Goal: Task Accomplishment & Management: Use online tool/utility

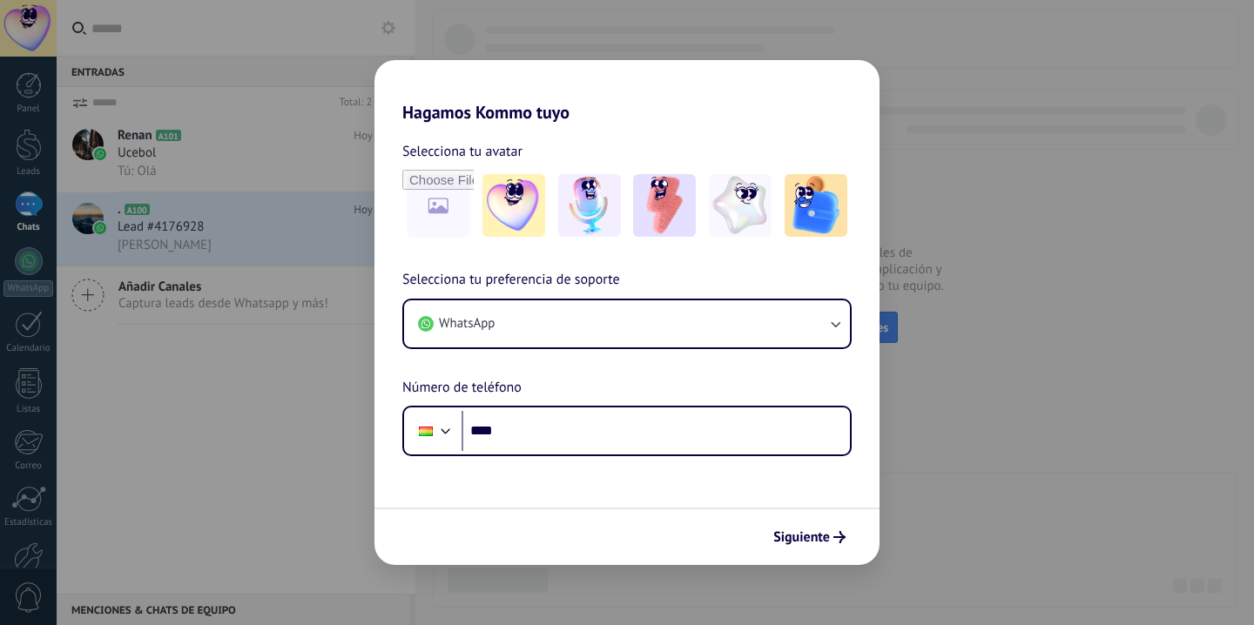
click at [1207, 176] on div "Hagamos Kommo tuyo Selecciona tu avatar Selecciona tu preferencia de soporte Wh…" at bounding box center [627, 312] width 1254 height 625
click at [806, 542] on span "Siguiente" at bounding box center [802, 537] width 57 height 12
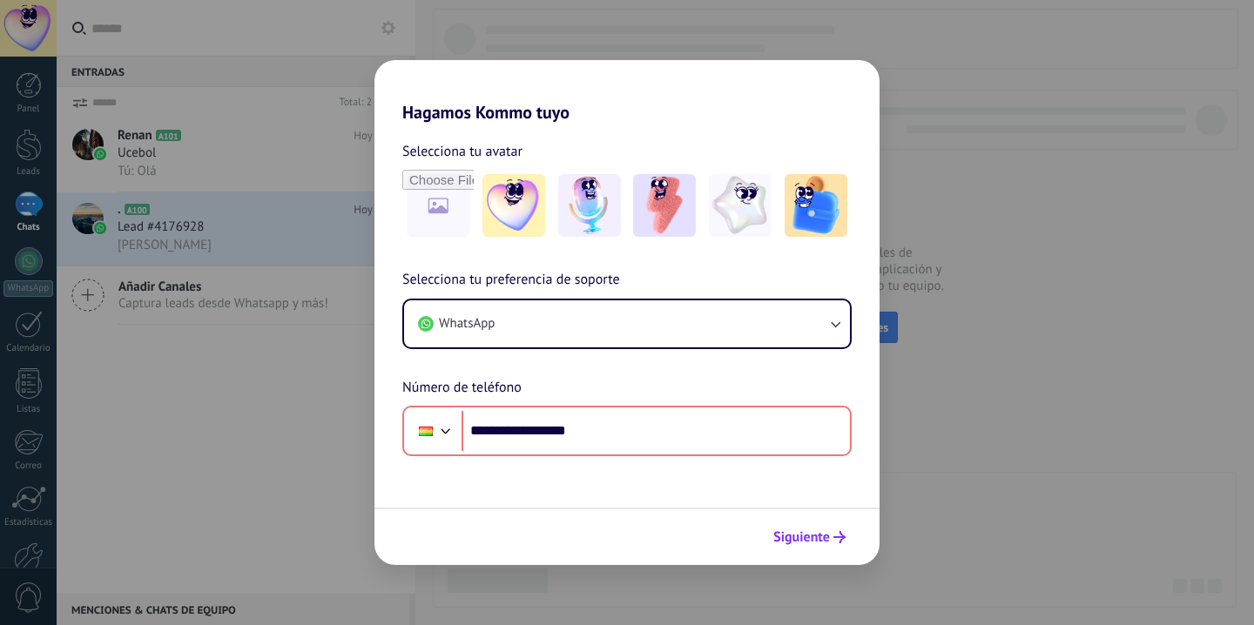
click at [808, 531] on span "Siguiente" at bounding box center [802, 537] width 57 height 12
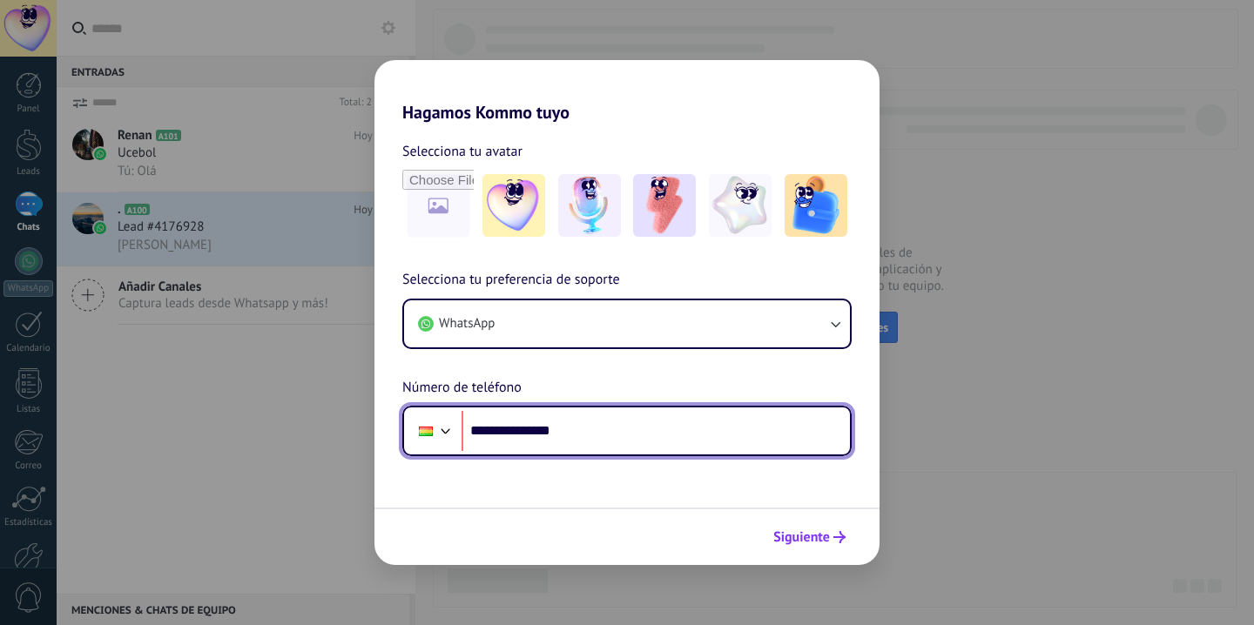
type input "**********"
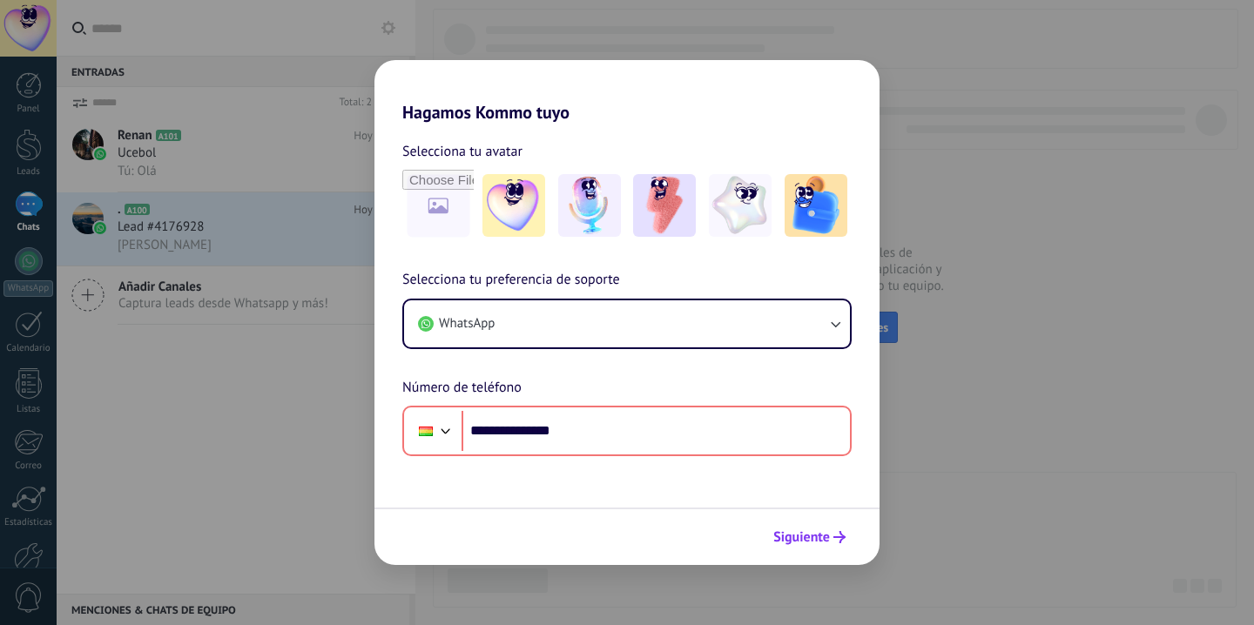
click at [800, 532] on span "Siguiente" at bounding box center [802, 537] width 57 height 12
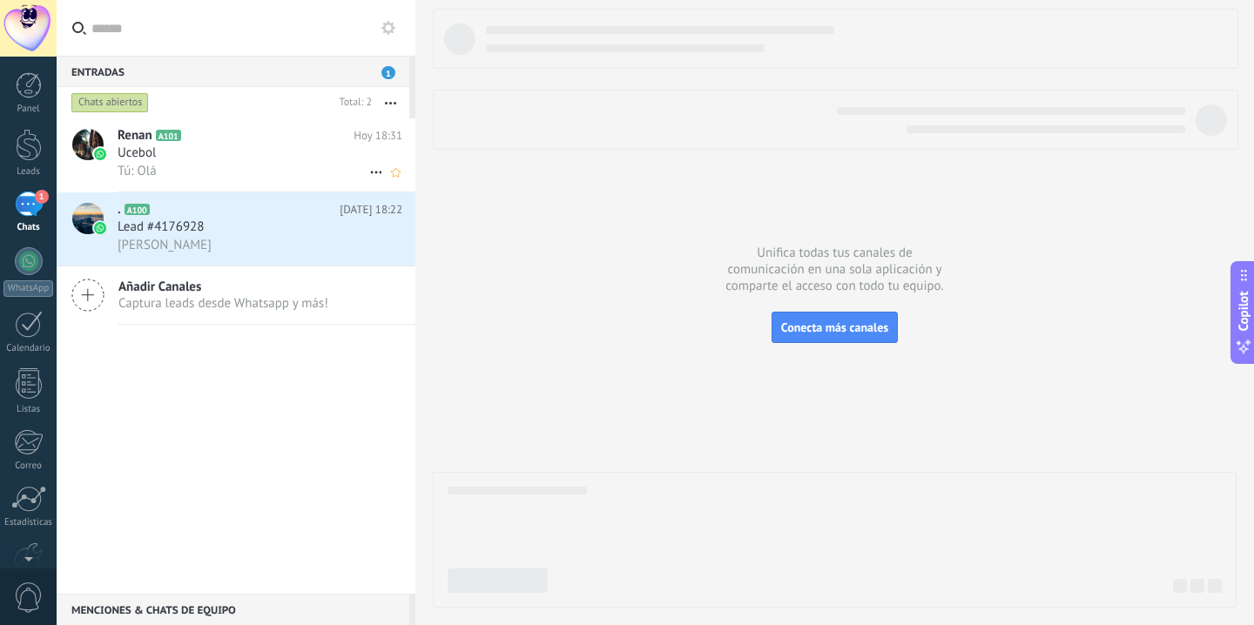
click at [223, 152] on div "Ucebol" at bounding box center [260, 153] width 285 height 17
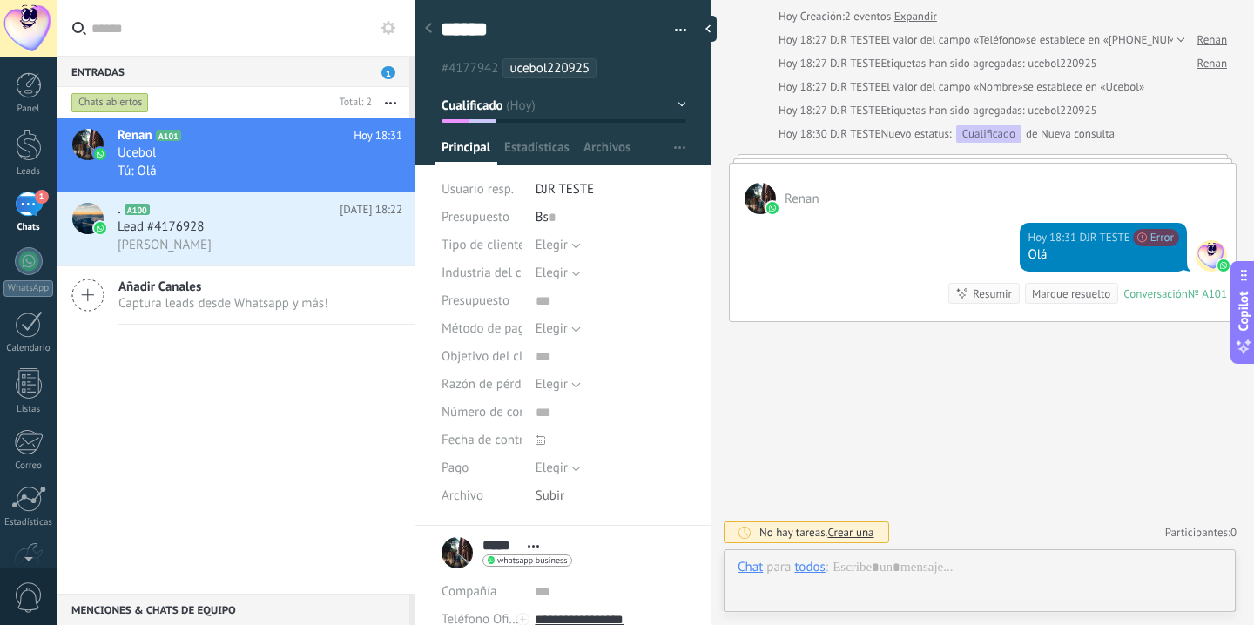
scroll to position [26, 0]
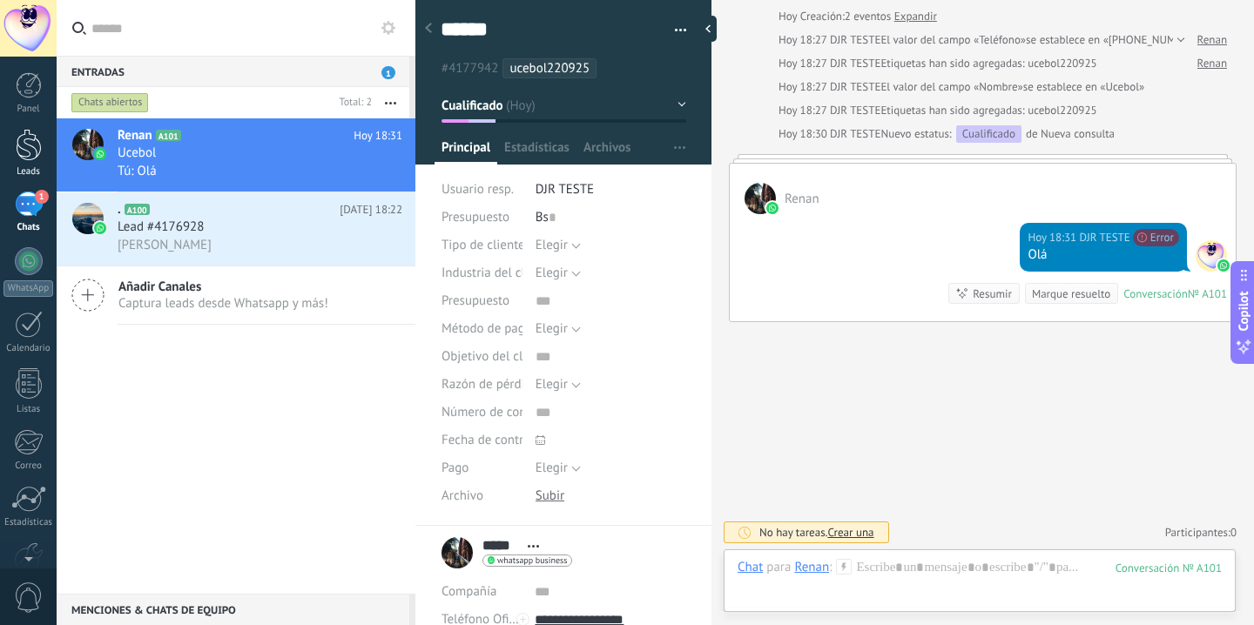
click at [37, 164] on link "Leads" at bounding box center [28, 153] width 57 height 49
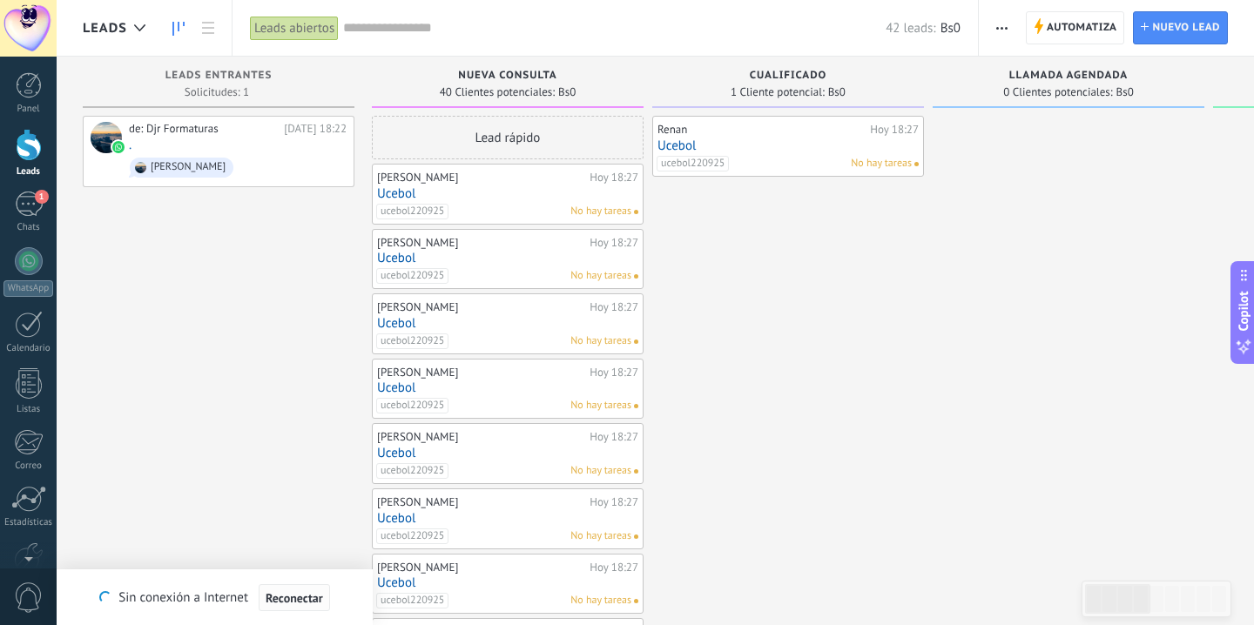
click at [281, 597] on span "Reconectar" at bounding box center [294, 598] width 57 height 12
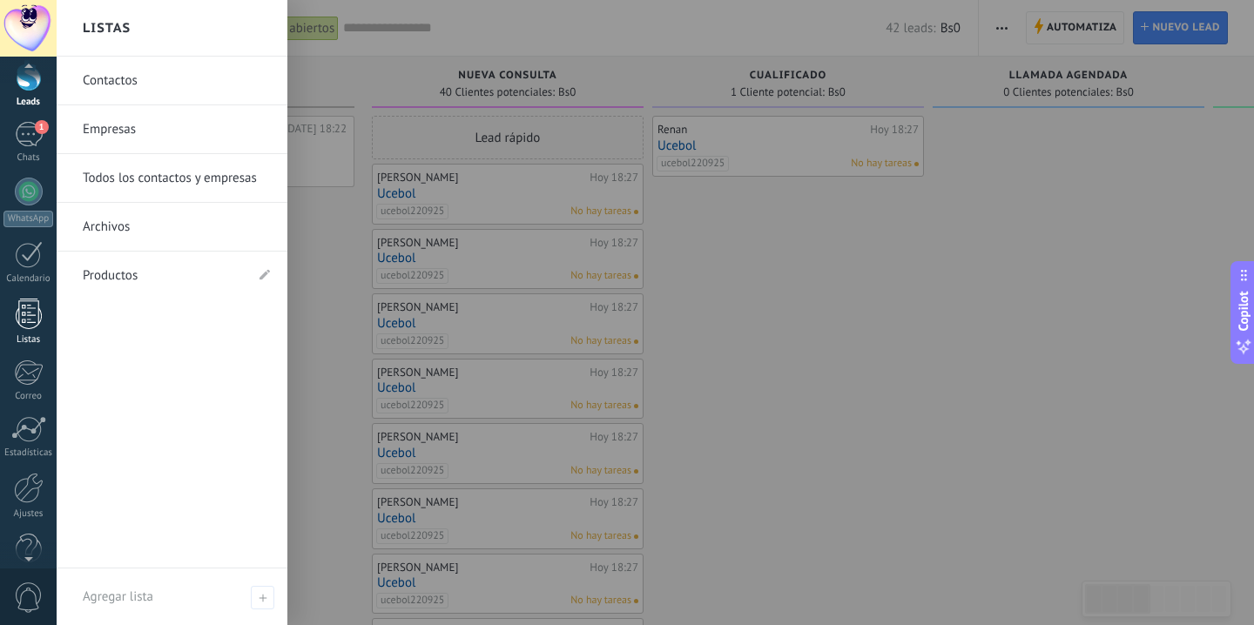
scroll to position [99, 0]
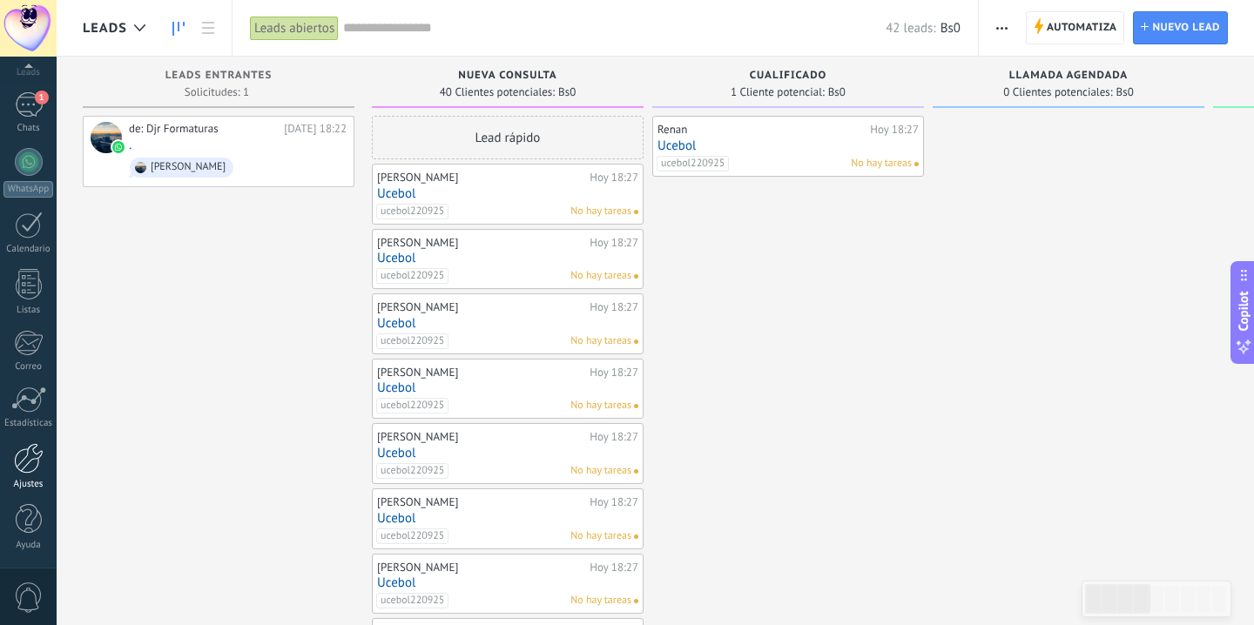
click at [39, 478] on link "Ajustes" at bounding box center [28, 466] width 57 height 47
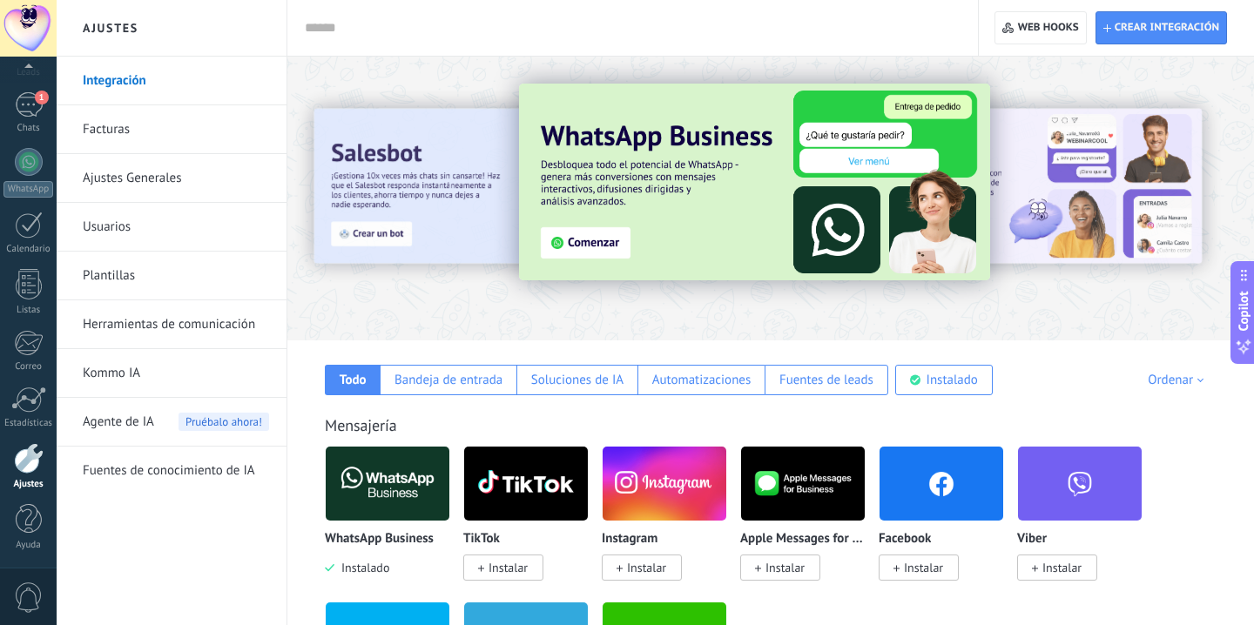
click at [168, 333] on link "Herramientas de comunicación" at bounding box center [176, 325] width 186 height 49
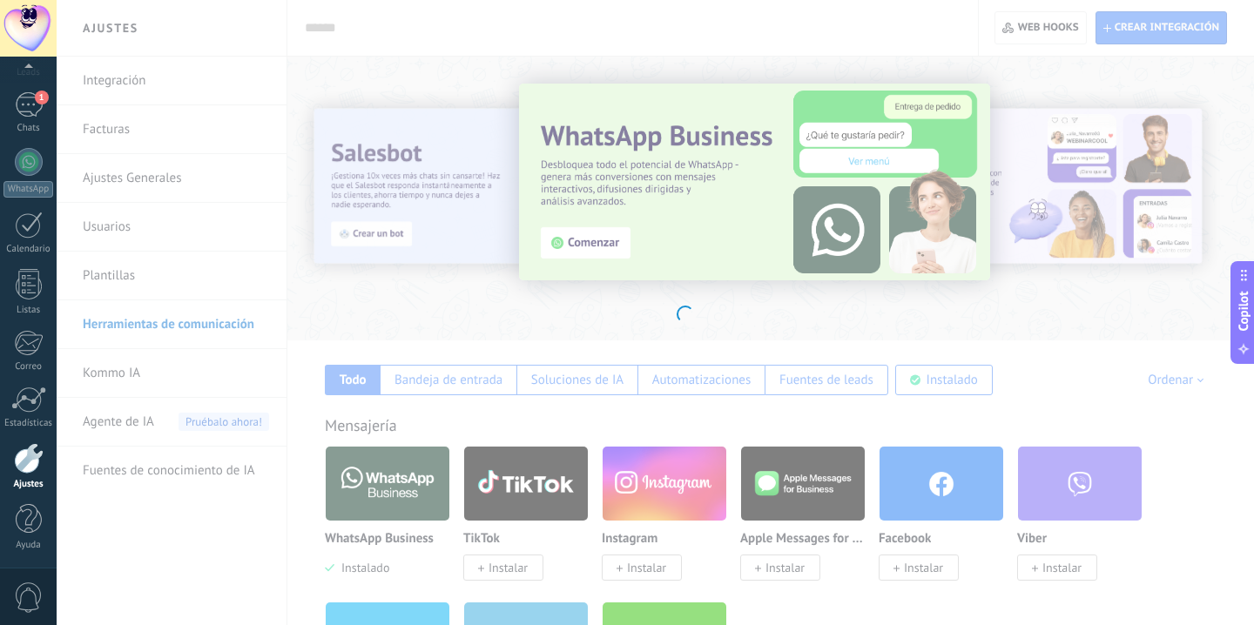
click at [146, 288] on body ".abccls-1,.abccls-2{fill-rule:evenodd}.abccls-2{fill:#fff} .abfcls-1{fill:none}…" at bounding box center [627, 312] width 1254 height 625
click at [113, 272] on body ".abccls-1,.abccls-2{fill-rule:evenodd}.abccls-2{fill:#fff} .abfcls-1{fill:none}…" at bounding box center [627, 312] width 1254 height 625
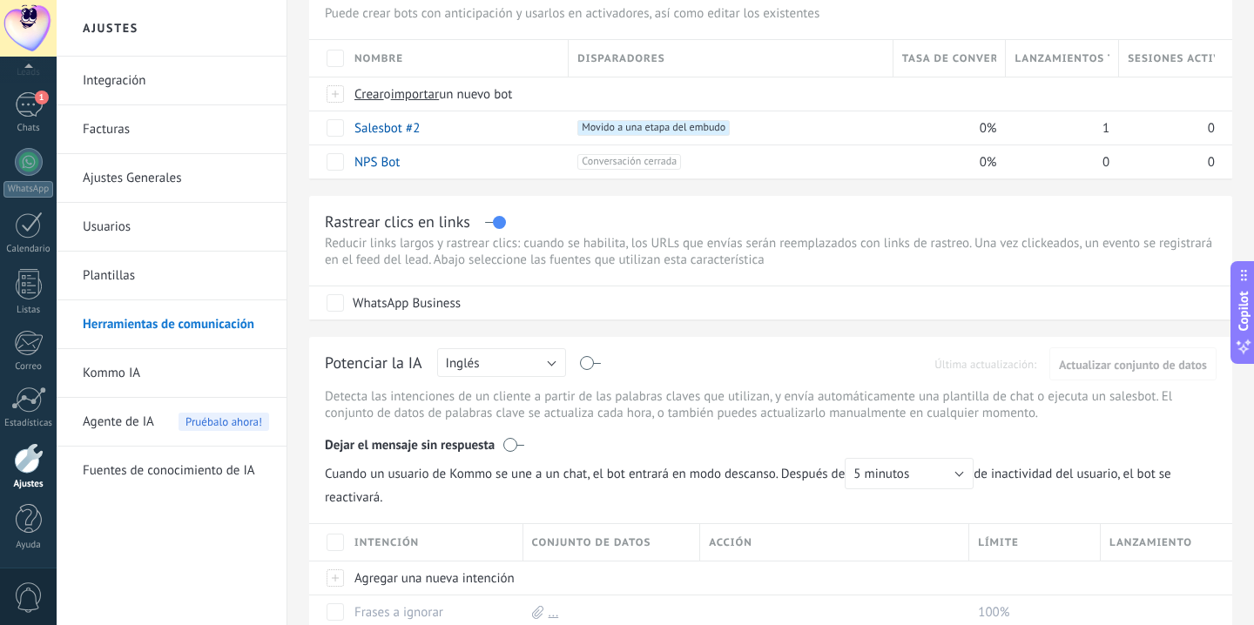
scroll to position [159, 0]
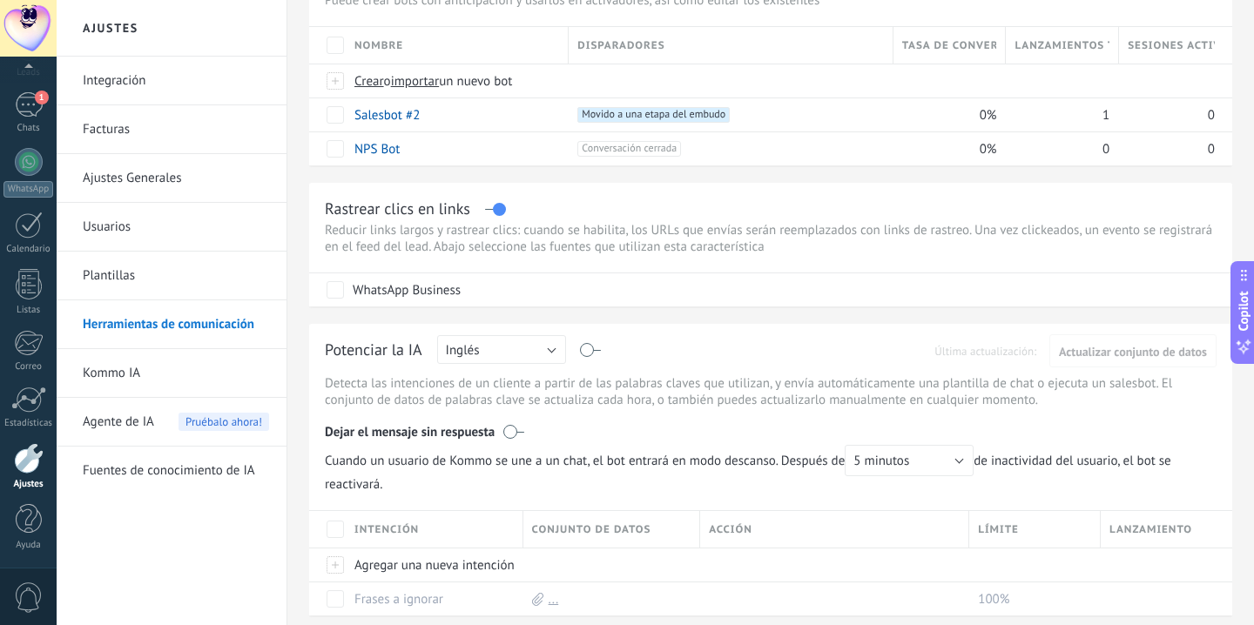
click at [152, 274] on link "Plantillas" at bounding box center [176, 276] width 186 height 49
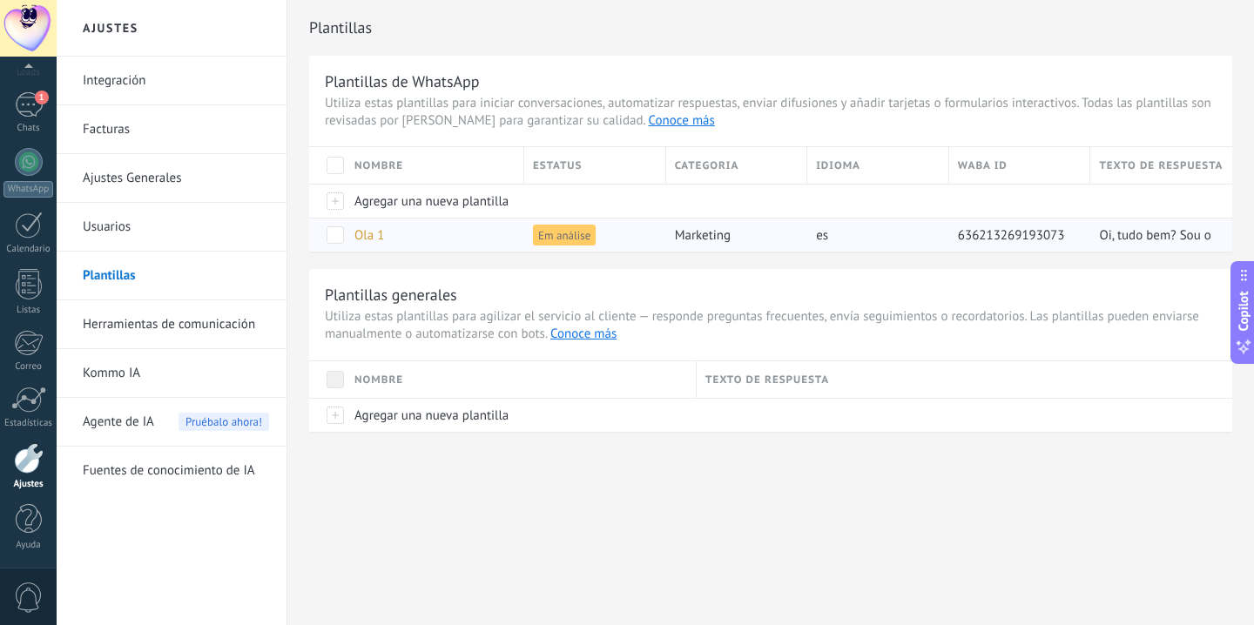
click at [565, 239] on span "Em análise" at bounding box center [564, 235] width 63 height 21
click at [578, 227] on span "Em análise" at bounding box center [564, 235] width 63 height 21
click at [578, 229] on span "Em análise" at bounding box center [564, 235] width 63 height 21
click at [578, 230] on span "Em análise" at bounding box center [564, 235] width 63 height 21
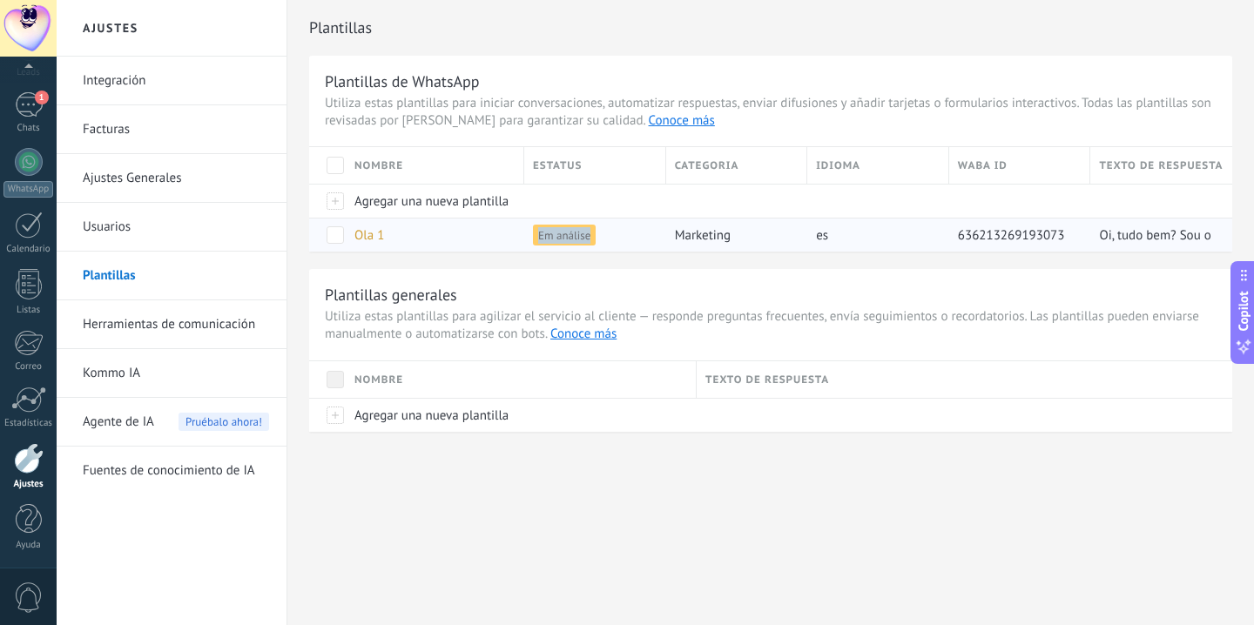
click at [578, 230] on span "Em análise" at bounding box center [564, 235] width 63 height 21
click at [1153, 243] on span "Oi, tudo bem? Sou o Django da DJR Formaturas" at bounding box center [1230, 235] width 262 height 17
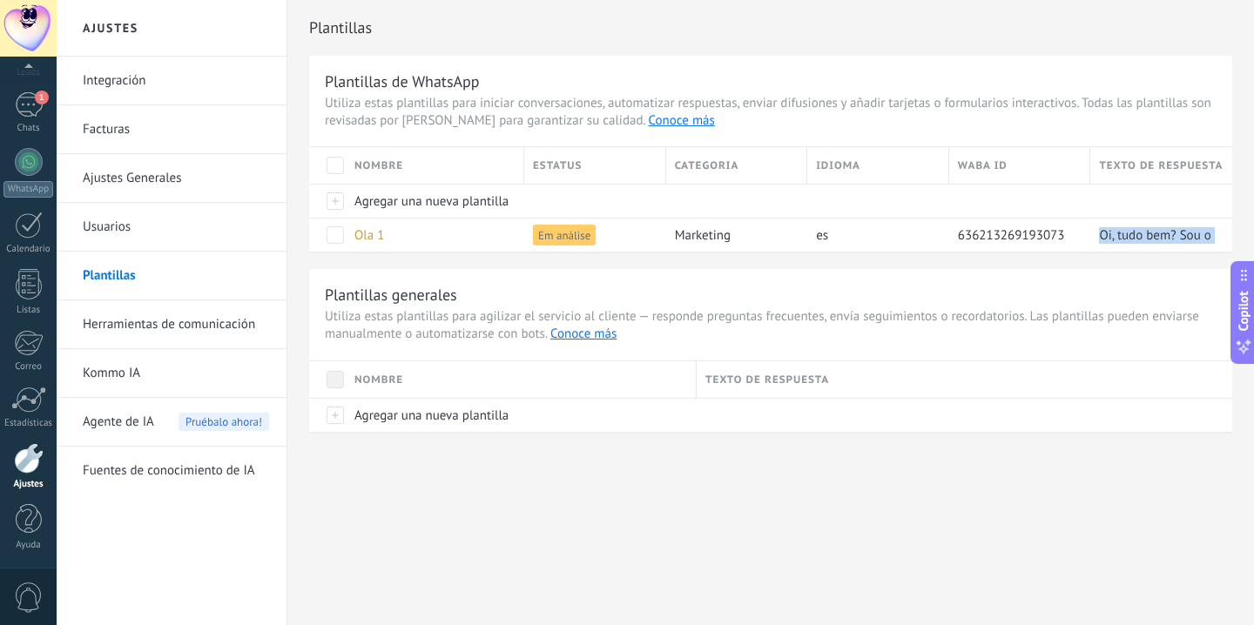
click at [1111, 260] on div "Plantillas de WhatsApp Utiliza estas plantillas para iniciar conversaciones, au…" at bounding box center [770, 244] width 923 height 376
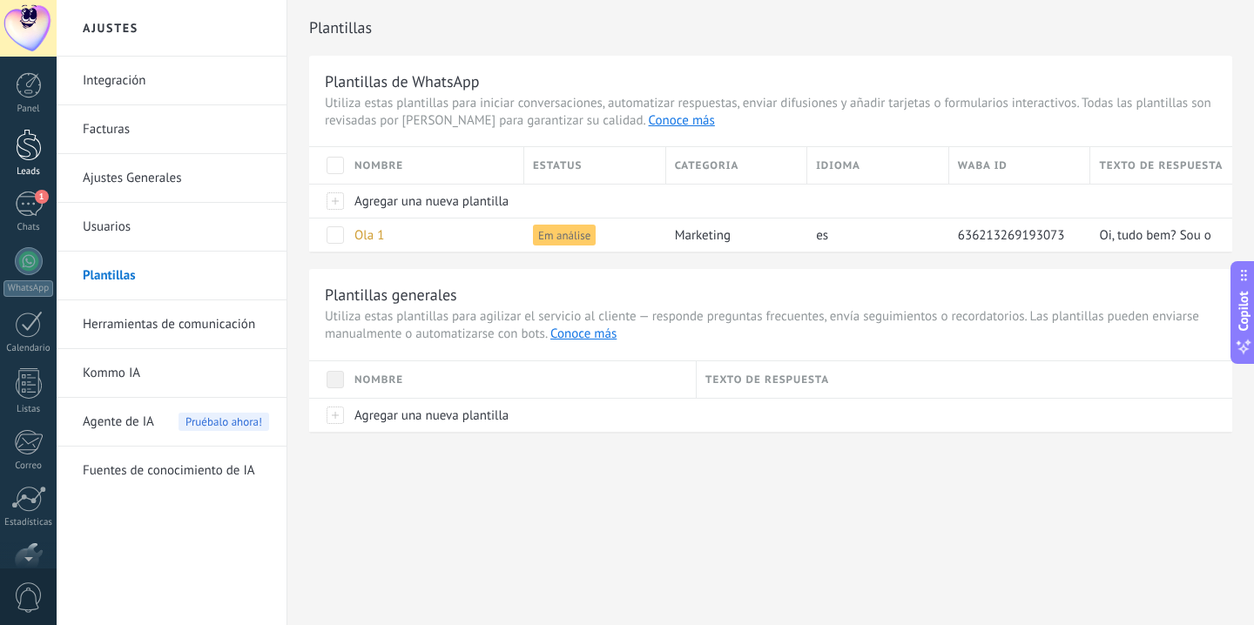
click at [25, 142] on div at bounding box center [29, 145] width 26 height 32
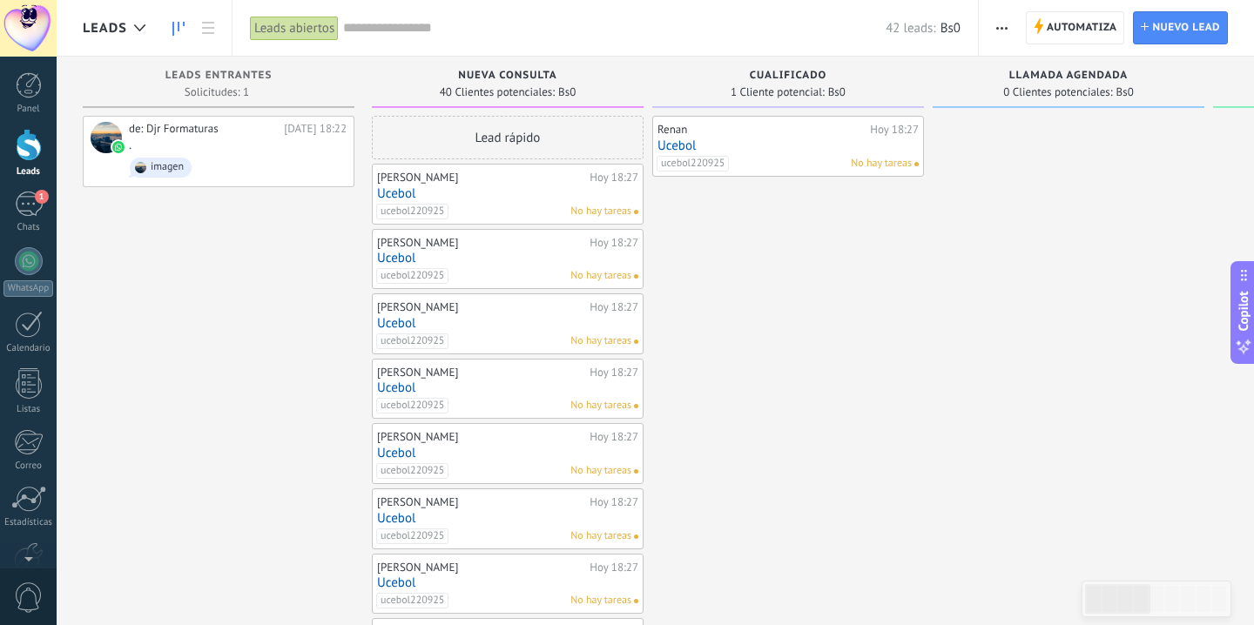
click at [674, 150] on link "Ucebol" at bounding box center [788, 146] width 261 height 15
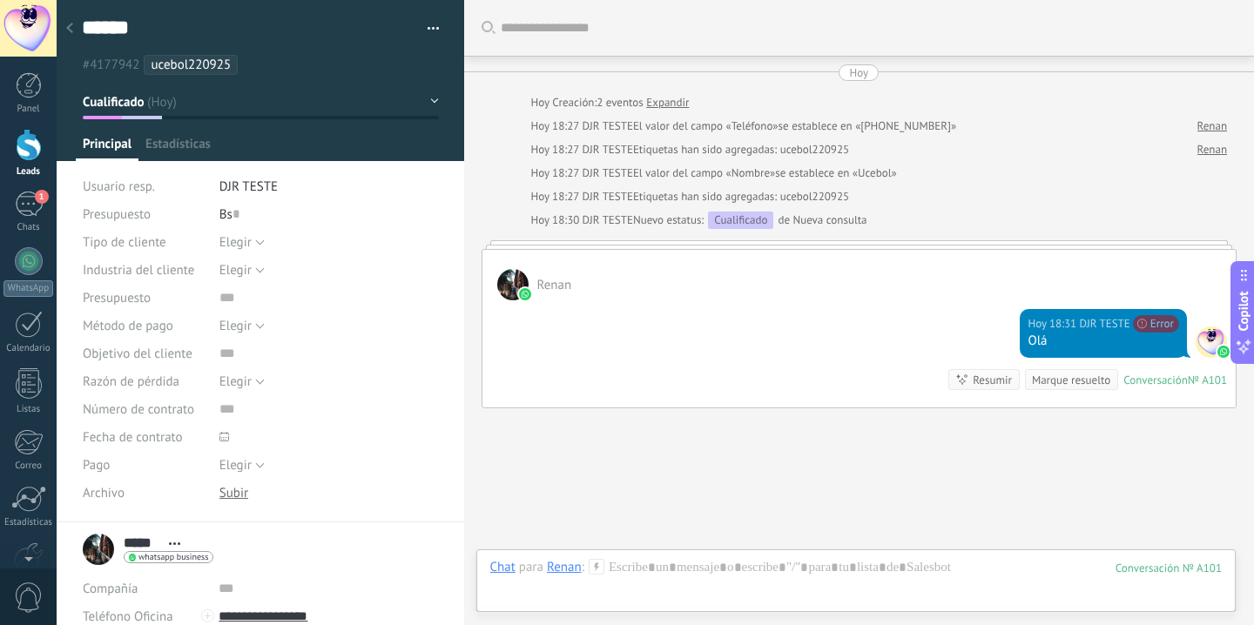
scroll to position [86, 0]
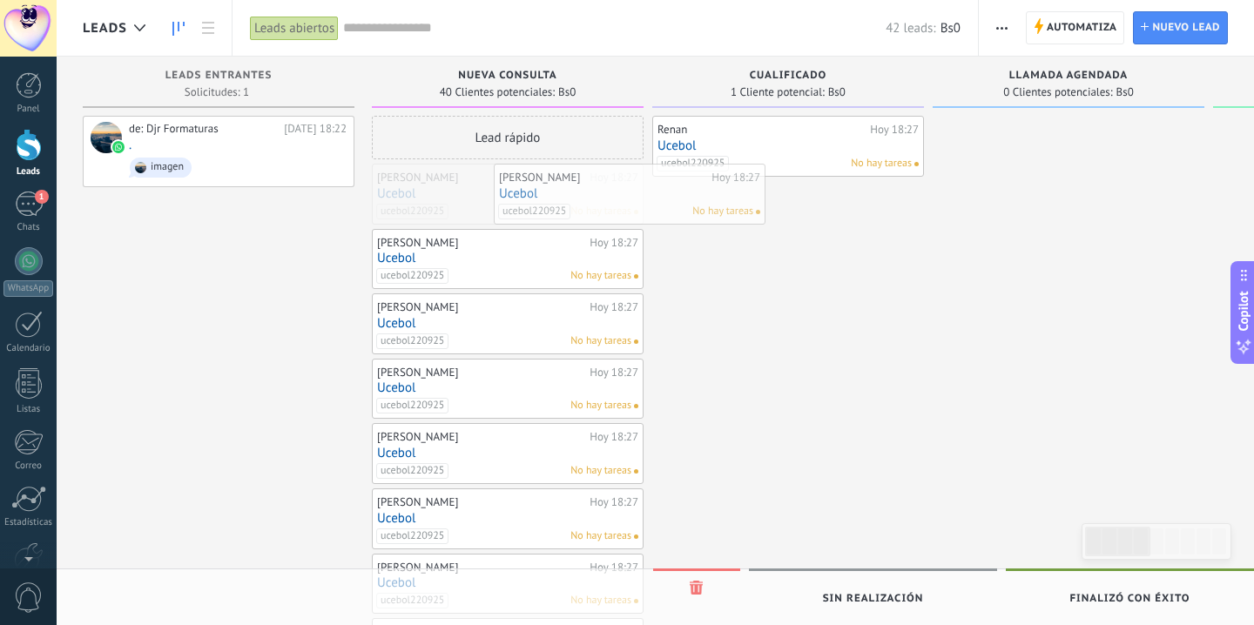
drag, startPoint x: 411, startPoint y: 198, endPoint x: 741, endPoint y: 239, distance: 332.7
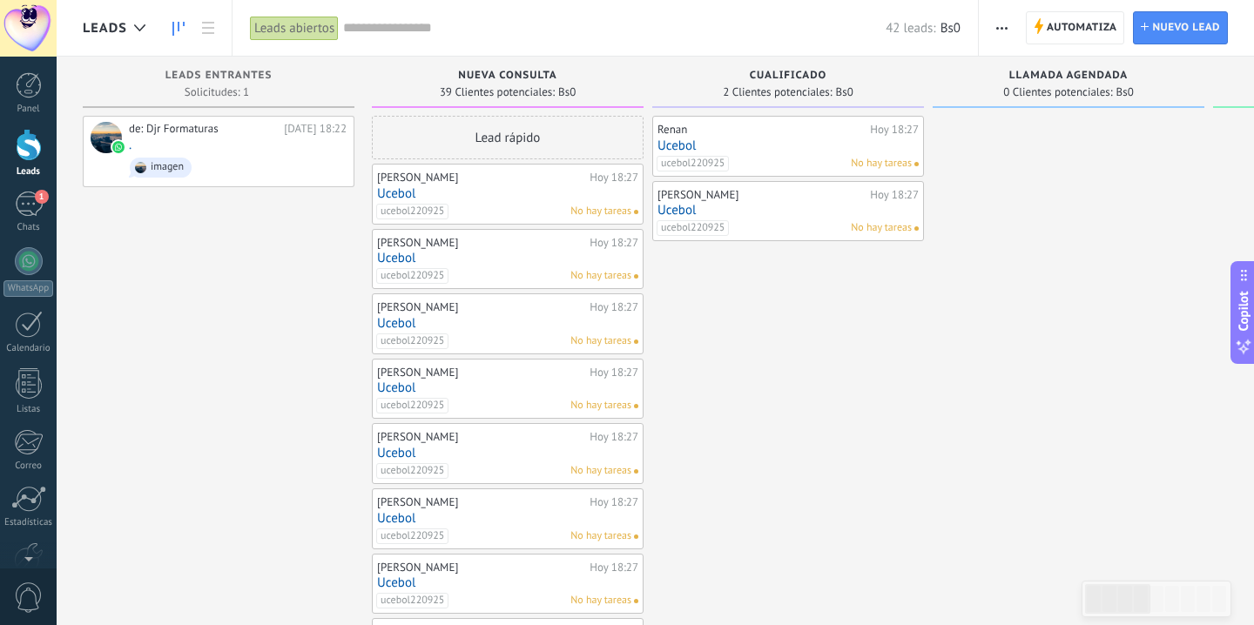
click at [687, 207] on link "Ucebol" at bounding box center [788, 210] width 261 height 15
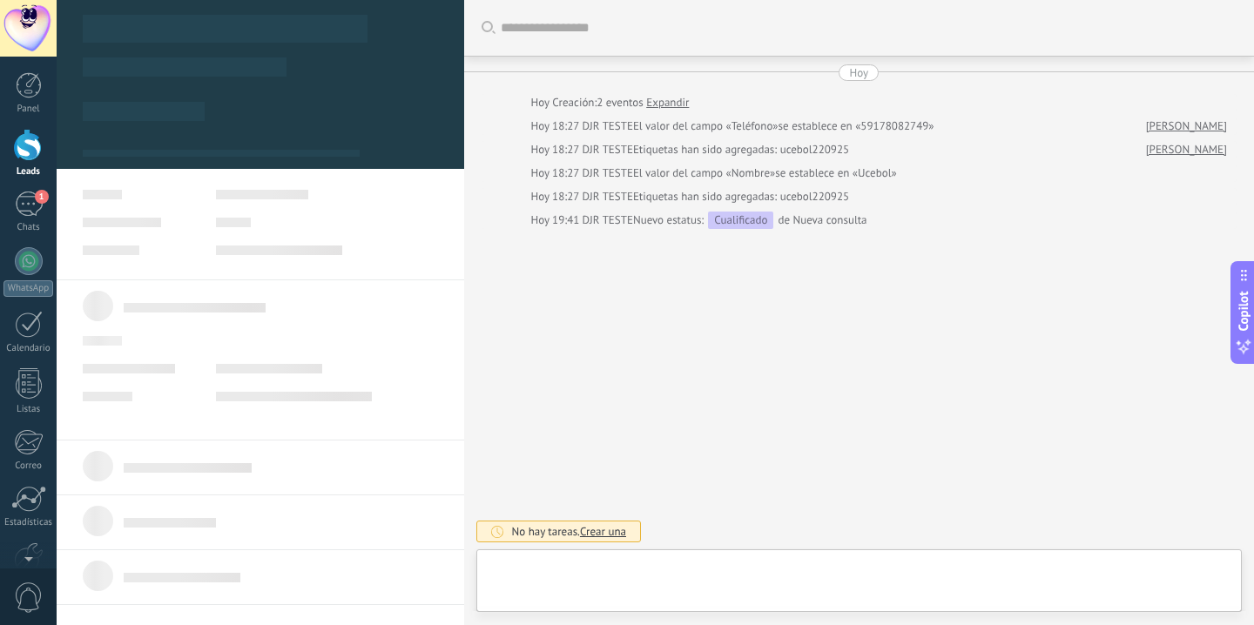
type textarea "******"
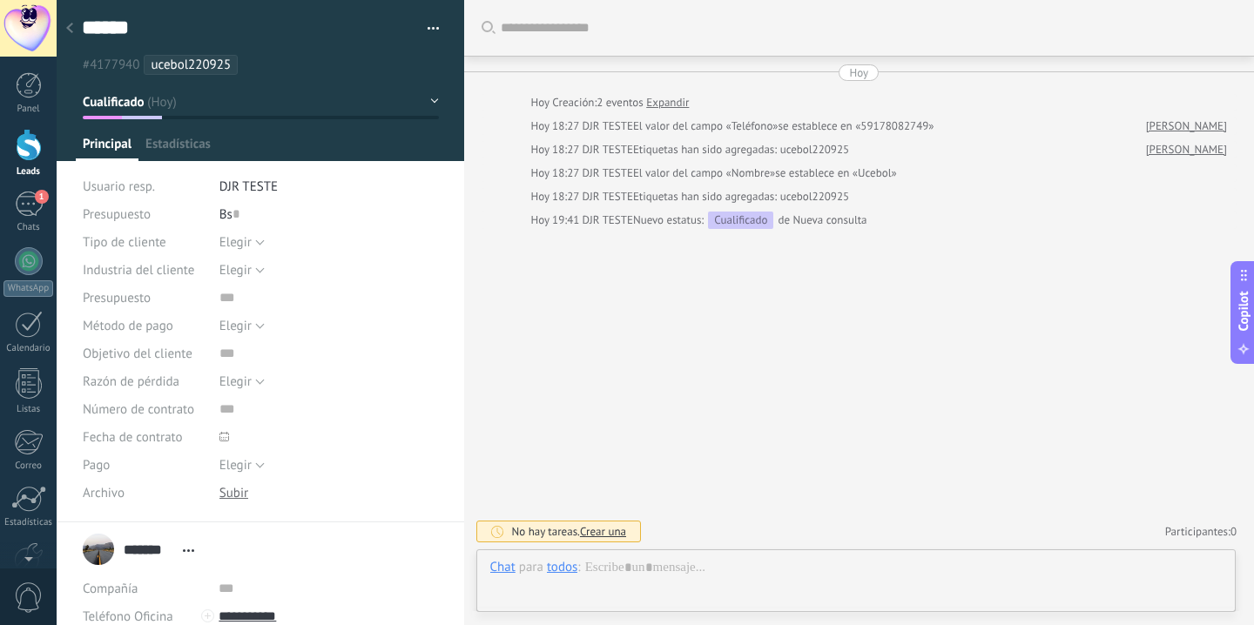
scroll to position [26, 0]
click at [568, 568] on div "todos" at bounding box center [562, 567] width 30 height 16
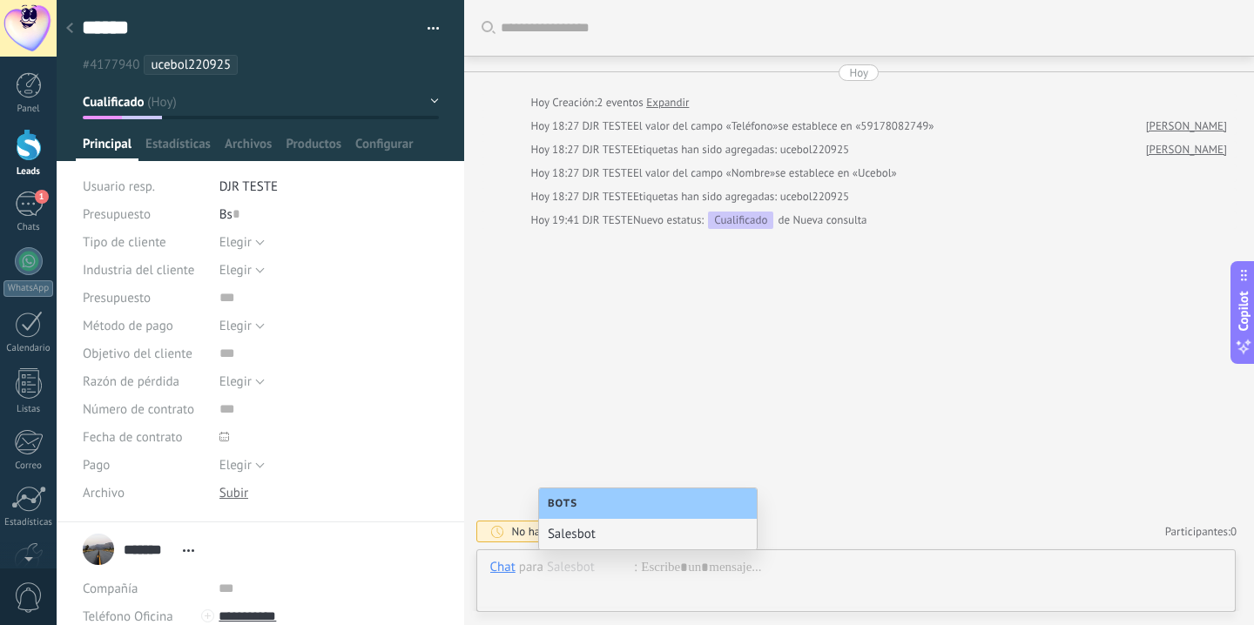
click at [604, 365] on div "Buscar Carga más Hoy Hoy Creación: 2 eventos Expandir Hoy 18:27 DJR TESTE El va…" at bounding box center [859, 312] width 791 height 625
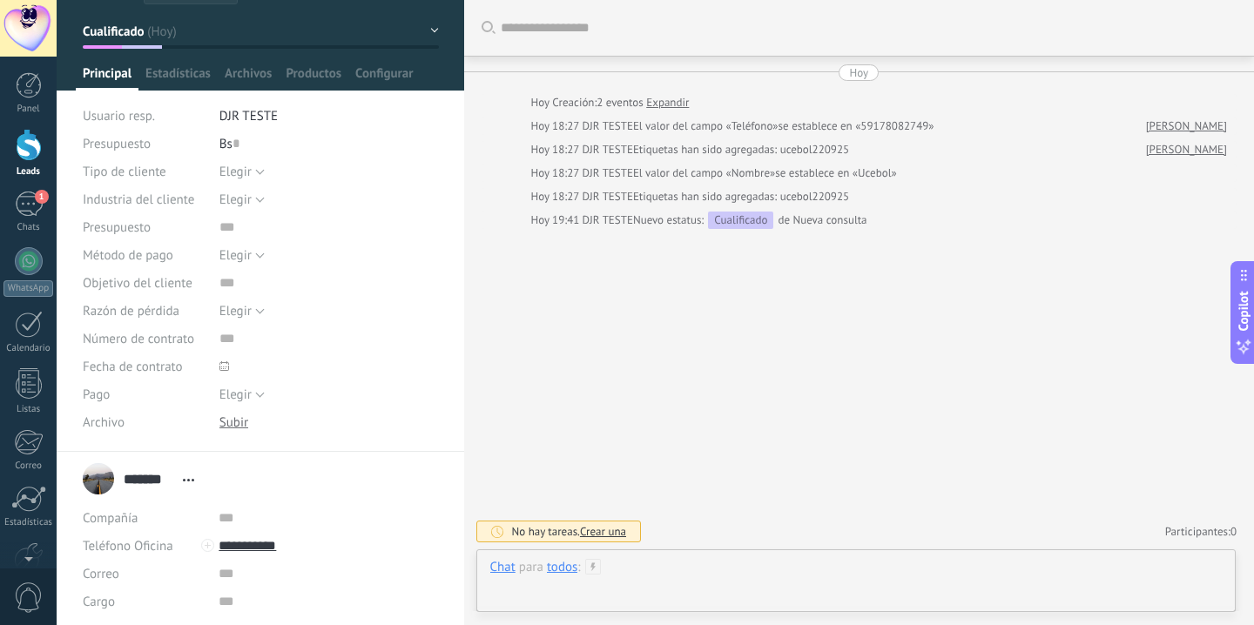
scroll to position [101, 0]
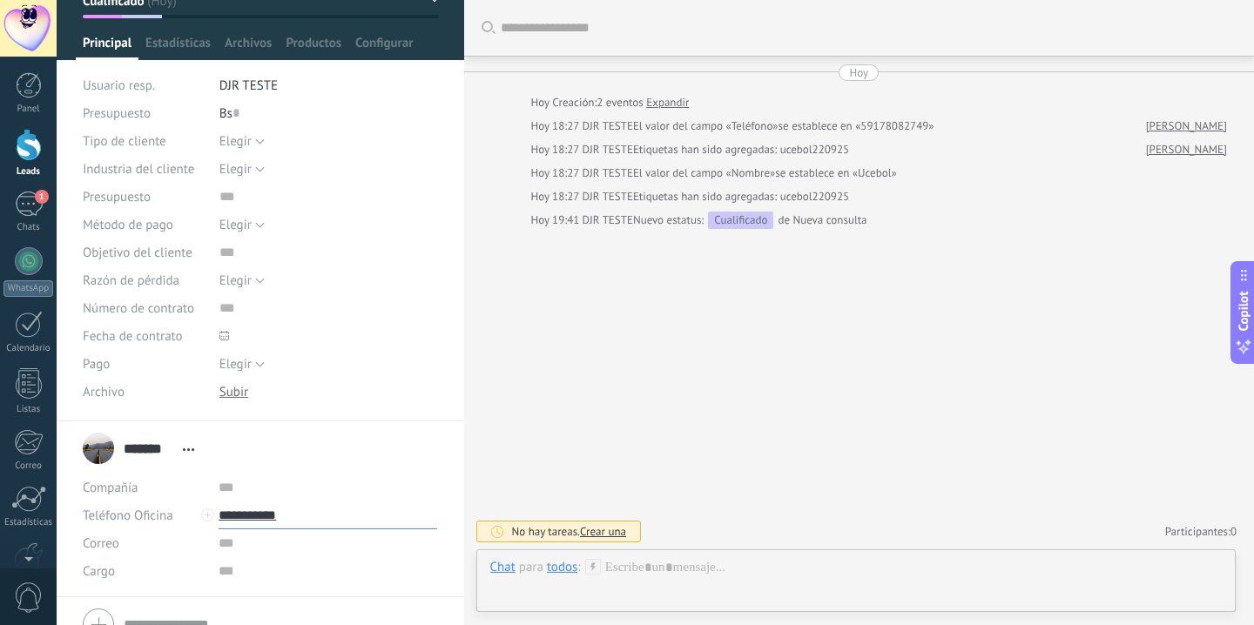
click at [245, 520] on input "**********" at bounding box center [328, 516] width 219 height 28
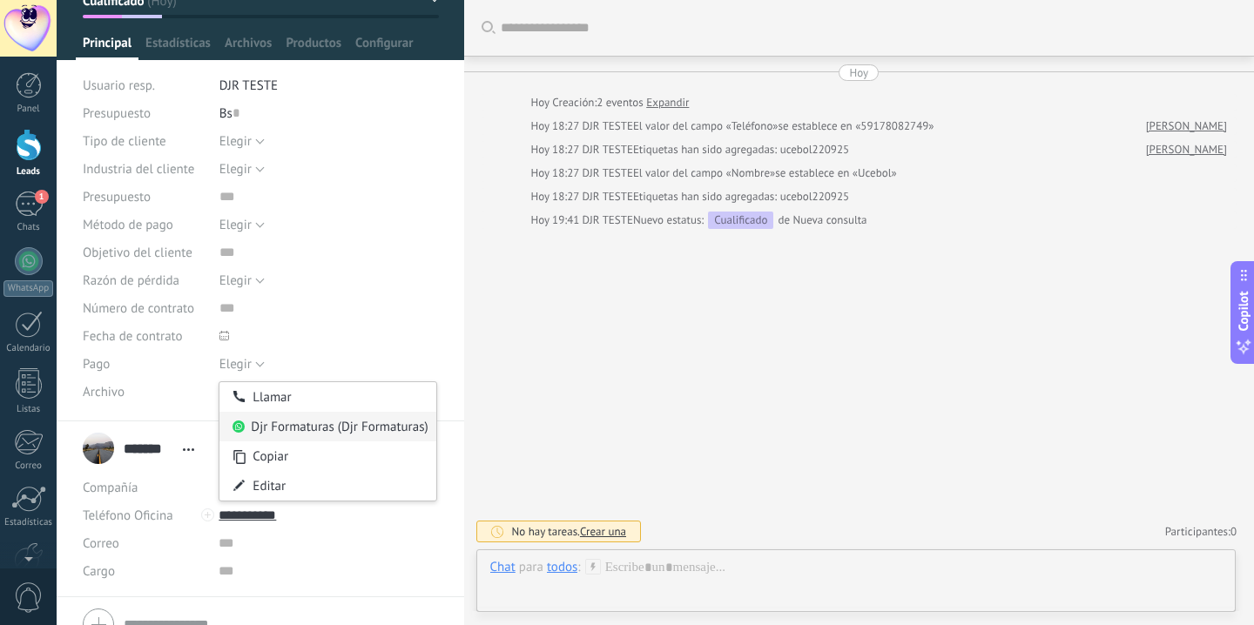
click at [281, 427] on div "Djr Formaturas (Djr Formaturas)" at bounding box center [328, 427] width 217 height 30
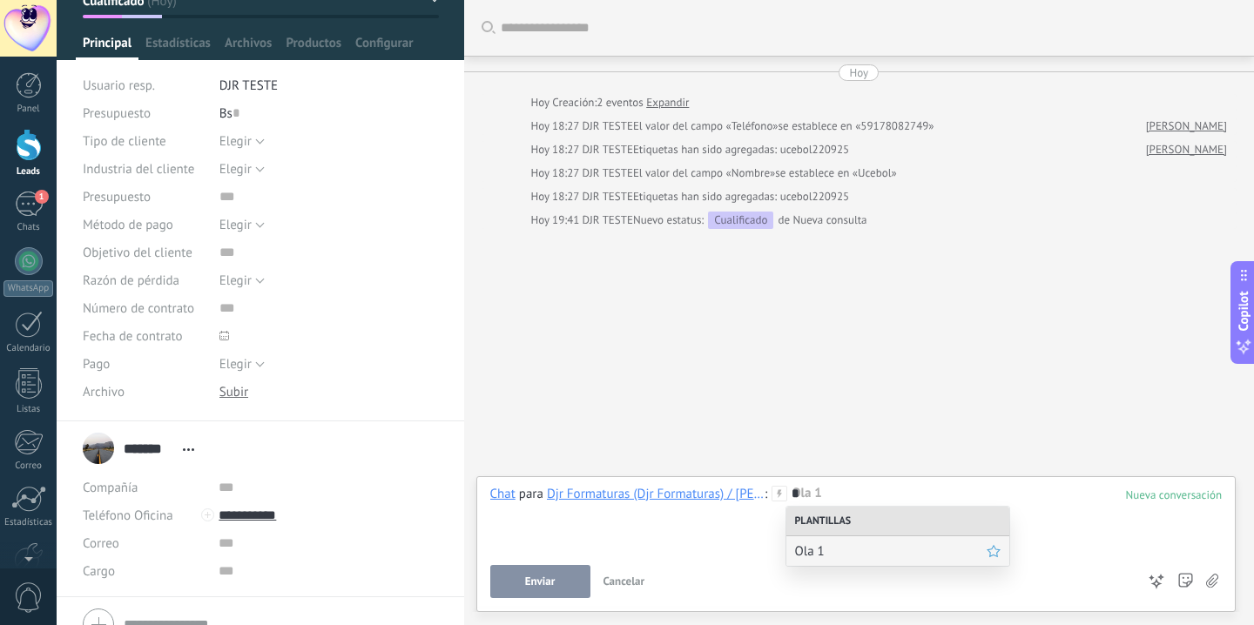
click at [909, 561] on div "Ola 1" at bounding box center [898, 552] width 223 height 30
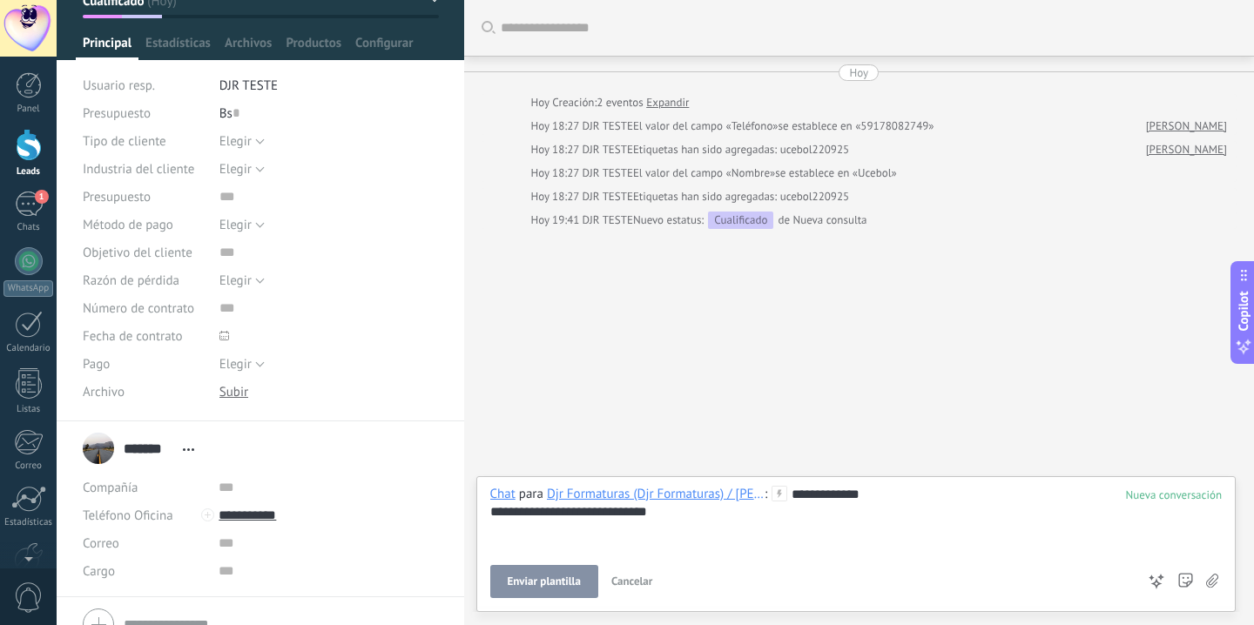
click at [572, 572] on button "Enviar plantilla" at bounding box center [544, 581] width 108 height 33
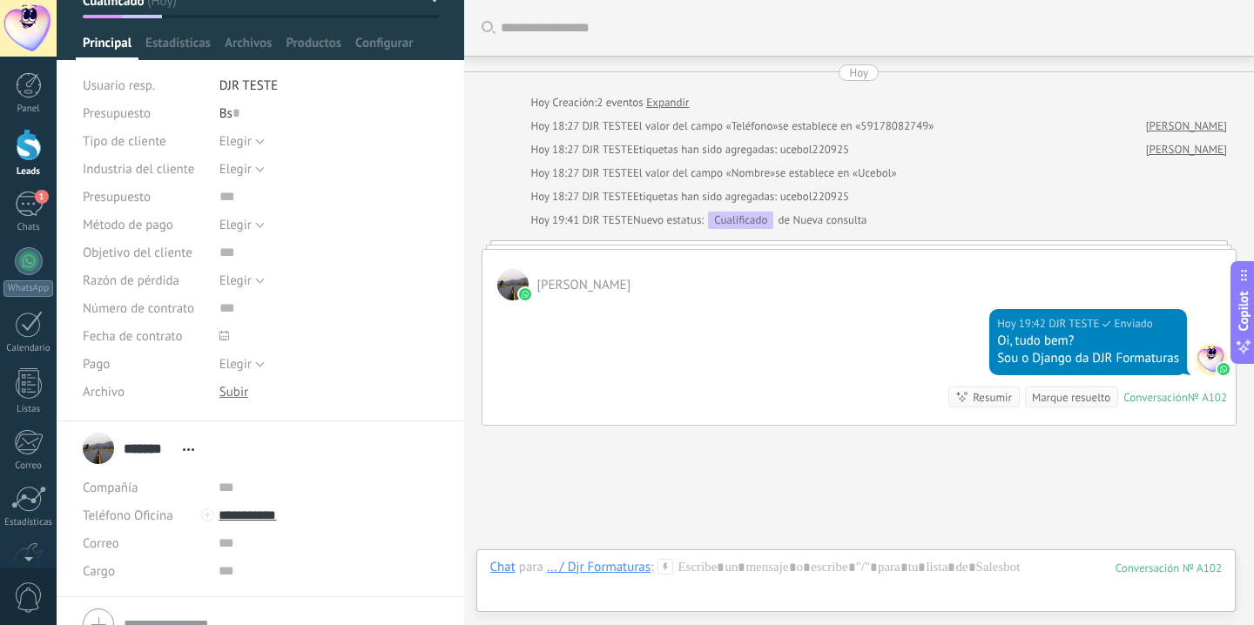
scroll to position [104, 0]
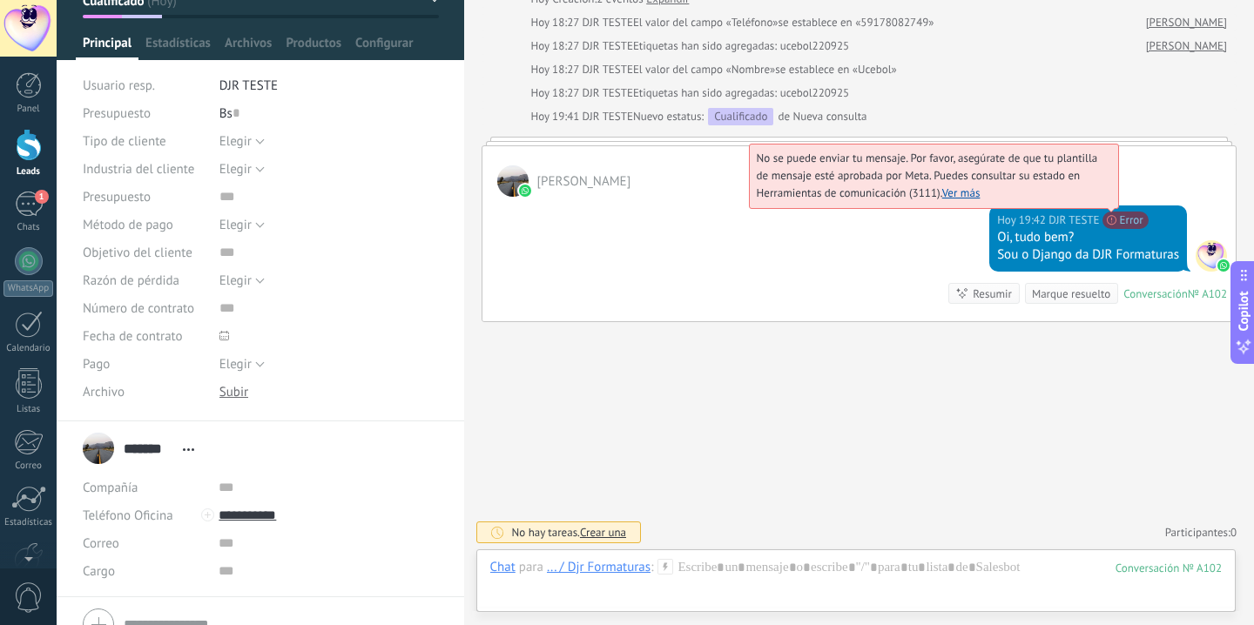
click at [1099, 200] on span "No se puede enviar tu mensaje. Por favor, asegúrate de que tu plantilla de mens…" at bounding box center [927, 176] width 341 height 50
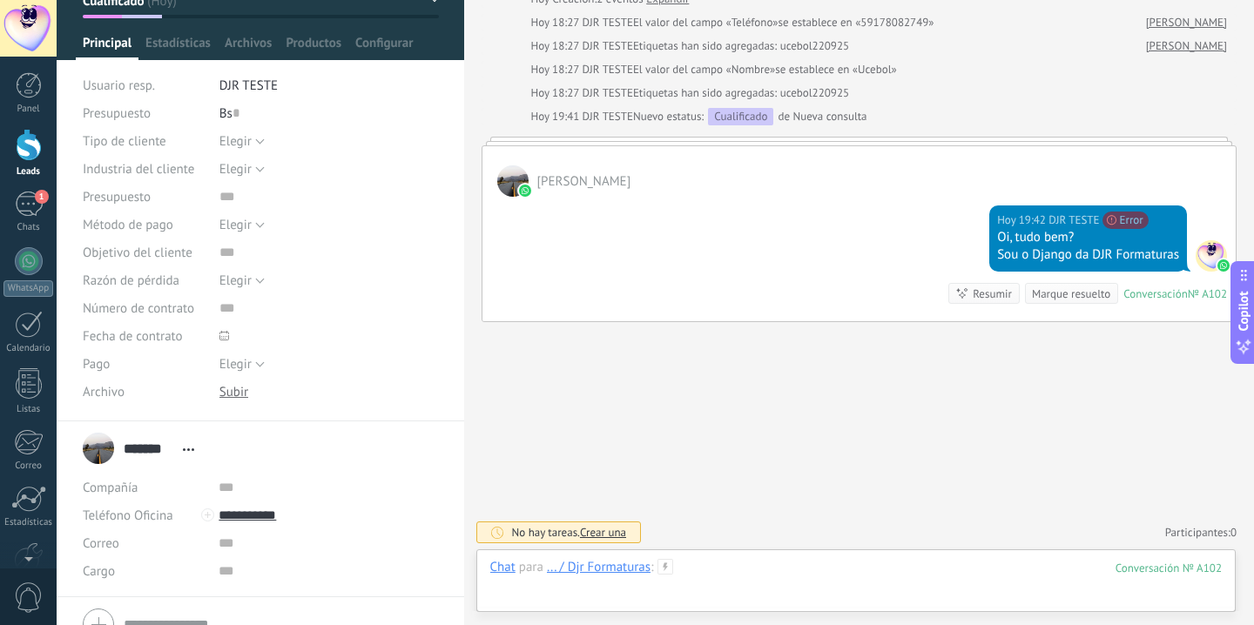
click at [753, 564] on div at bounding box center [856, 585] width 733 height 52
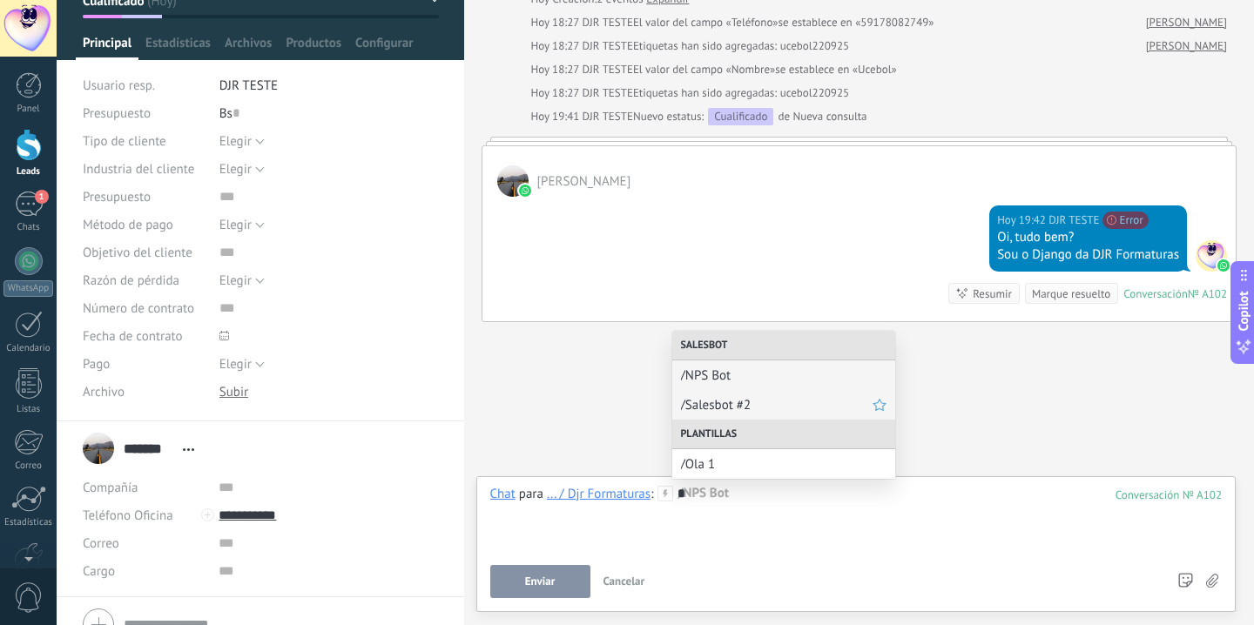
click at [742, 408] on span "/Salesbot #2" at bounding box center [777, 405] width 192 height 17
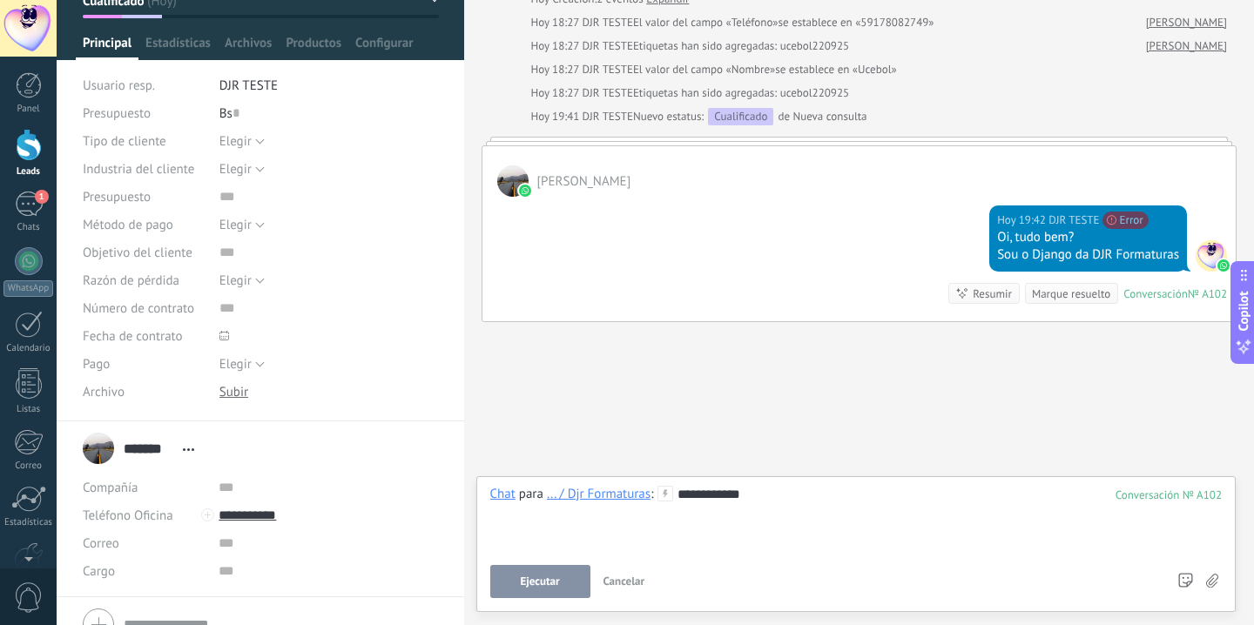
click at [525, 571] on button "Ejecutar" at bounding box center [540, 581] width 100 height 33
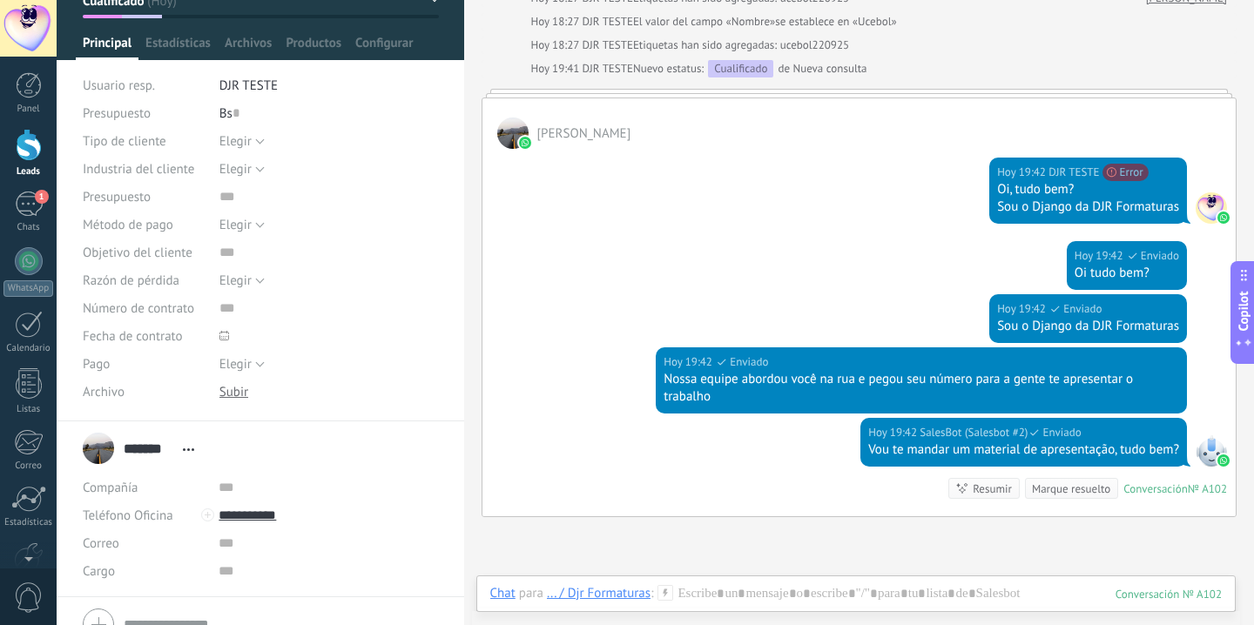
scroll to position [78, 0]
